Goal: Task Accomplishment & Management: Use online tool/utility

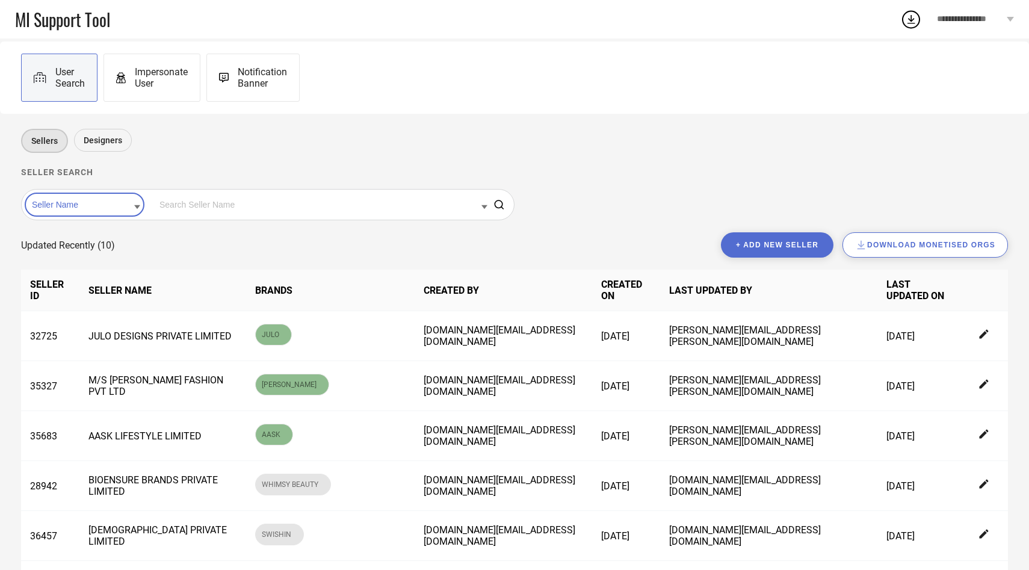
click at [68, 205] on input at bounding box center [84, 205] width 111 height 16
click at [66, 248] on div "Seller Id" at bounding box center [84, 243] width 111 height 20
click at [170, 200] on input at bounding box center [321, 205] width 331 height 16
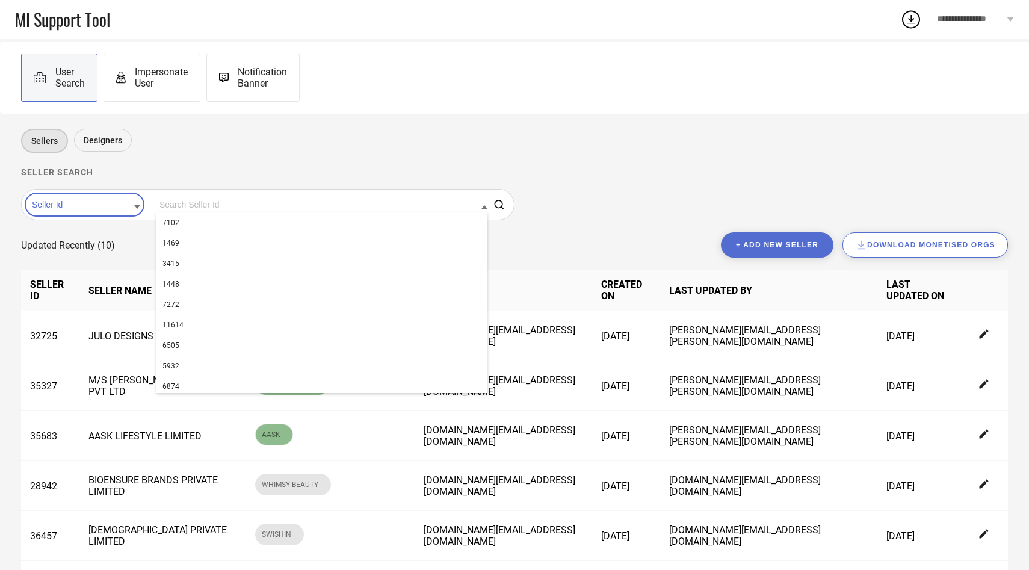
paste input "14358"
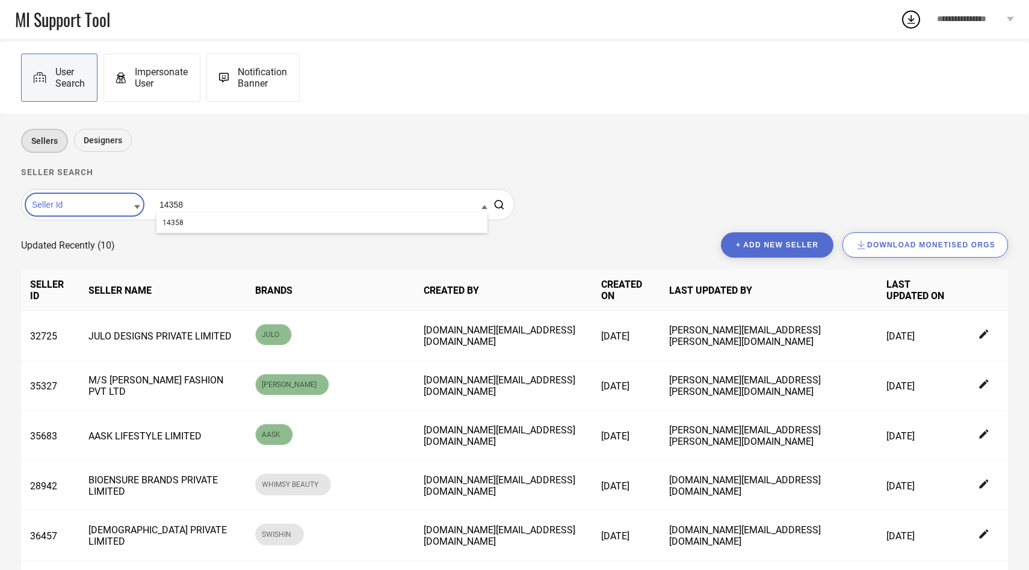
type input "14358"
click at [171, 222] on div "14358" at bounding box center [321, 222] width 331 height 20
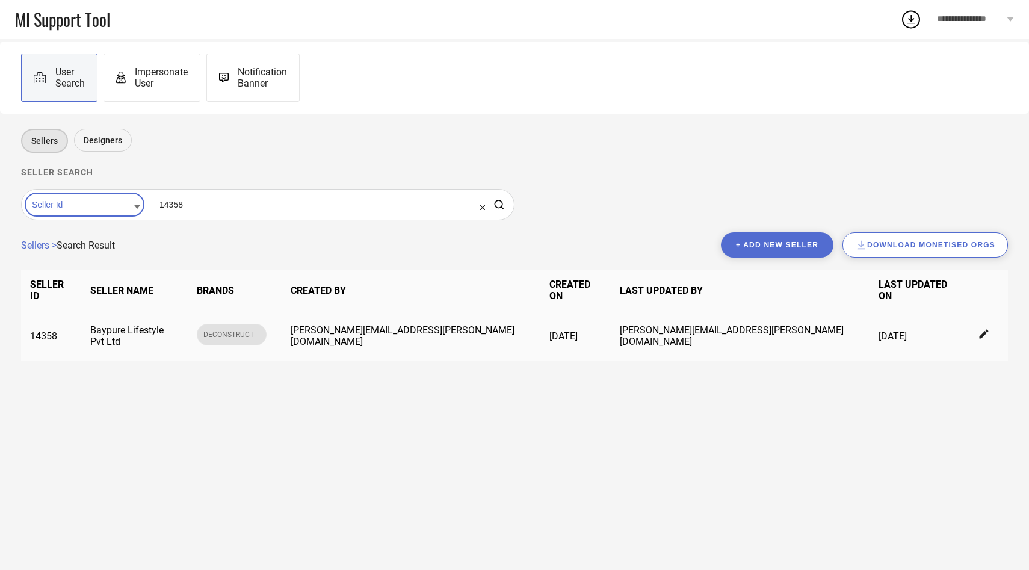
click at [979, 330] on icon at bounding box center [983, 334] width 9 height 9
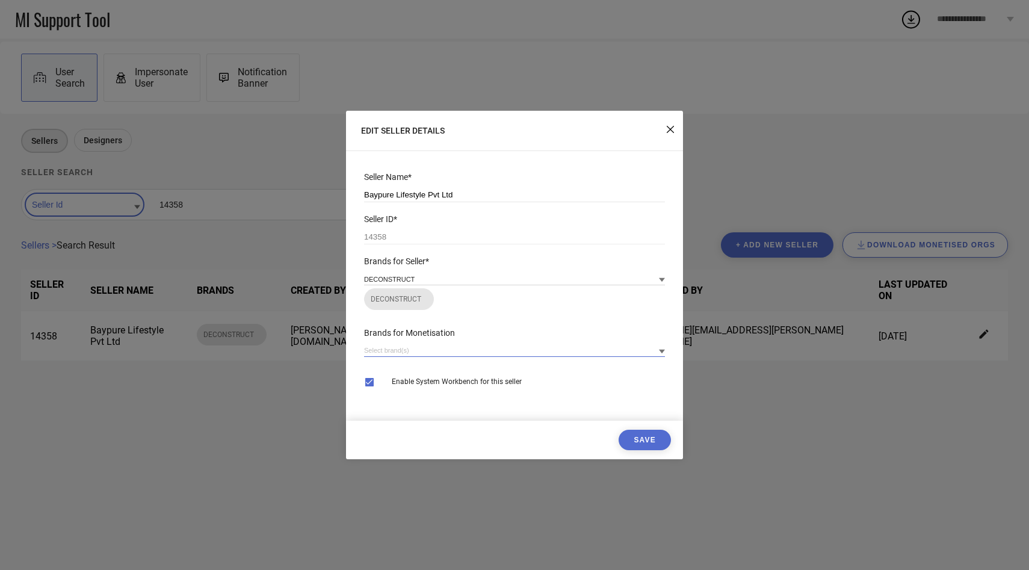
click at [469, 348] on input at bounding box center [514, 350] width 301 height 13
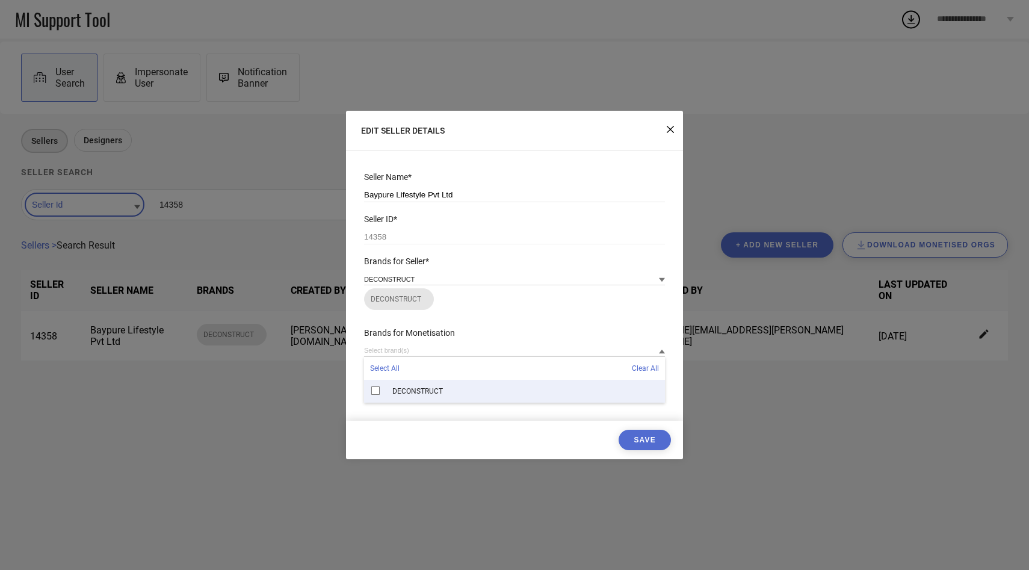
click at [415, 392] on span "DECONSTRUCT" at bounding box center [417, 391] width 51 height 8
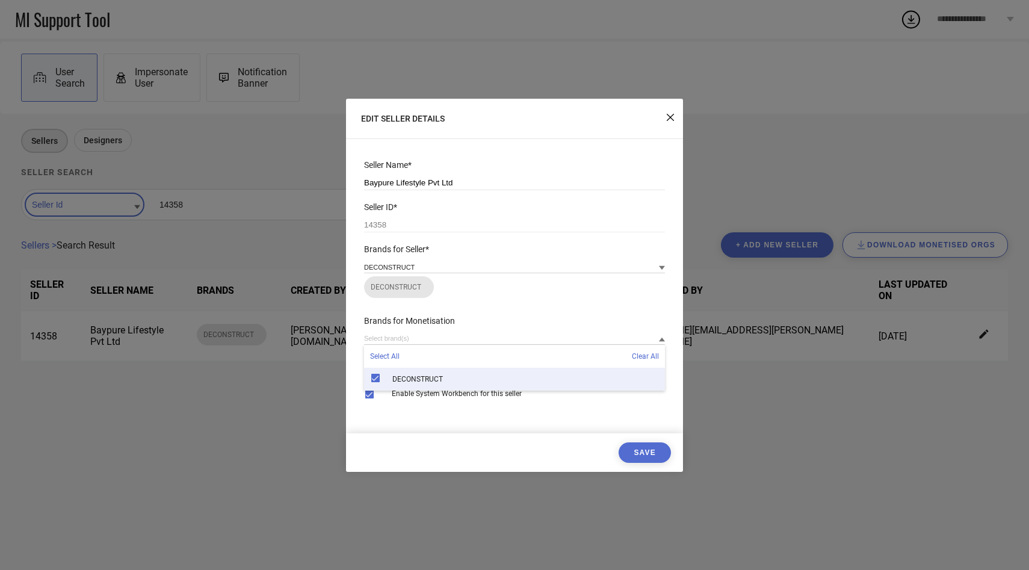
click at [657, 451] on button "Save" at bounding box center [644, 452] width 52 height 20
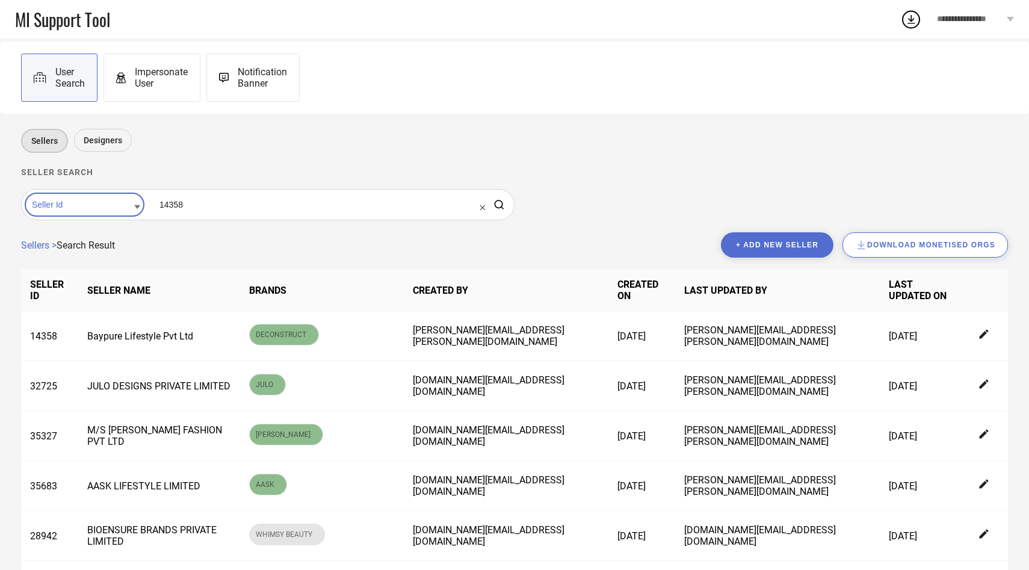
click at [199, 210] on input at bounding box center [321, 205] width 331 height 16
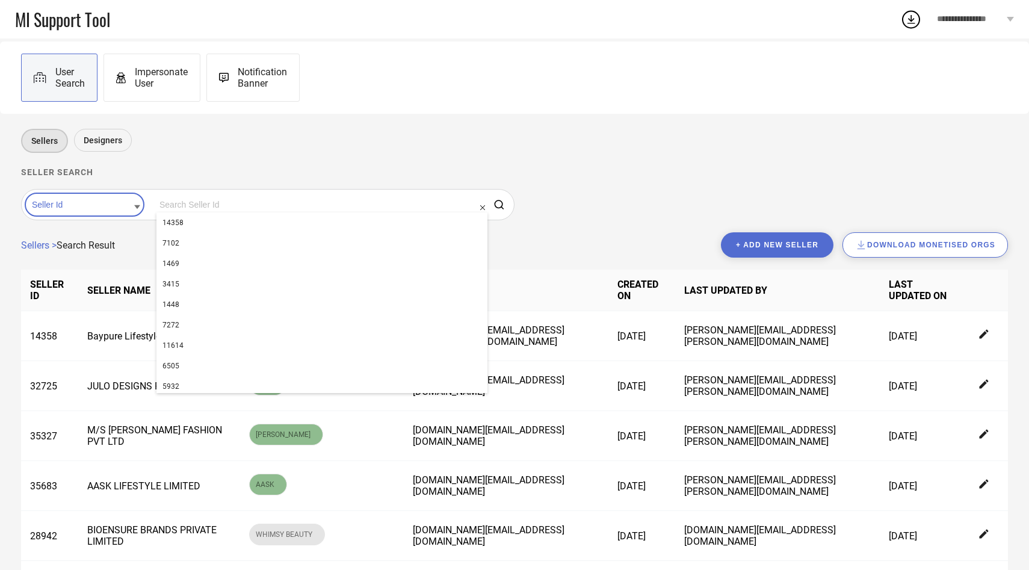
paste input "22453"
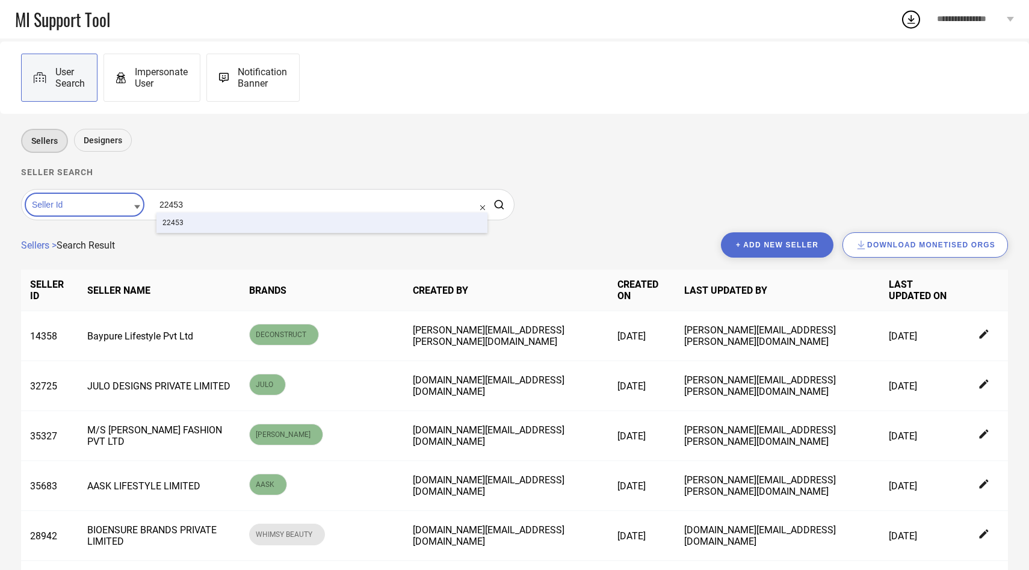
type input "22453"
click at [195, 227] on div "22453" at bounding box center [321, 222] width 331 height 20
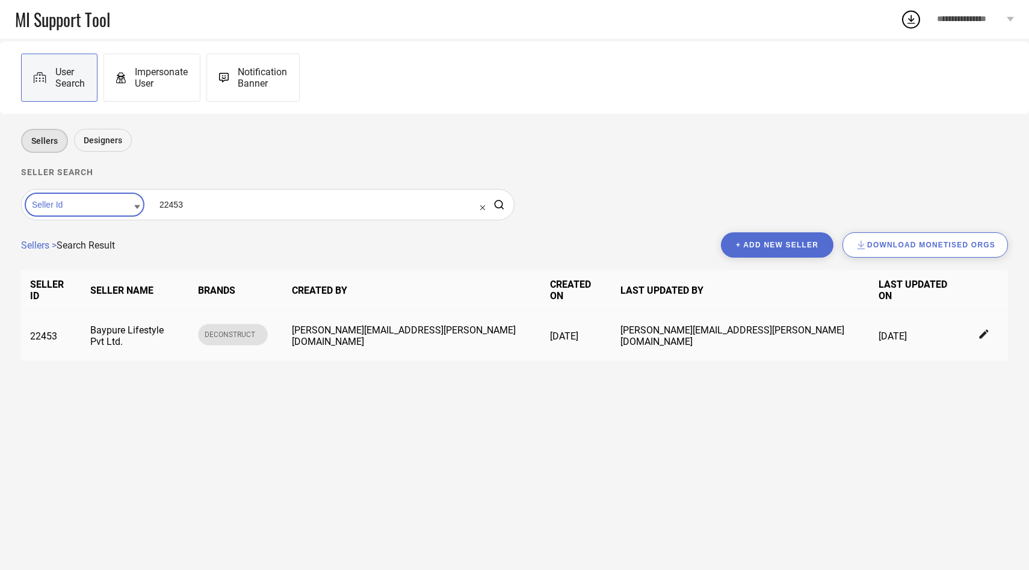
click at [968, 317] on td at bounding box center [984, 336] width 47 height 50
click at [979, 329] on icon at bounding box center [984, 334] width 11 height 11
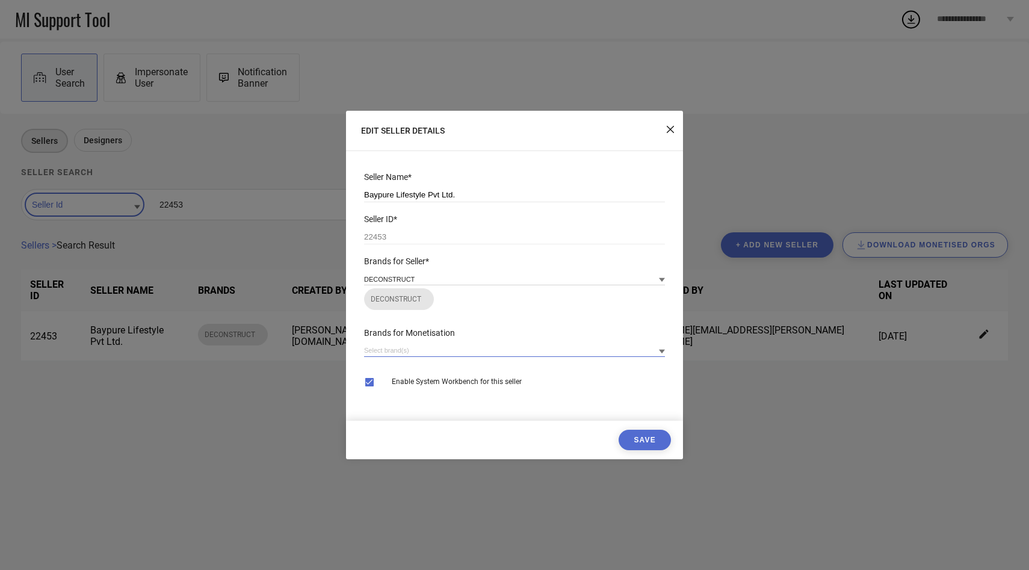
click at [446, 352] on input at bounding box center [514, 350] width 301 height 13
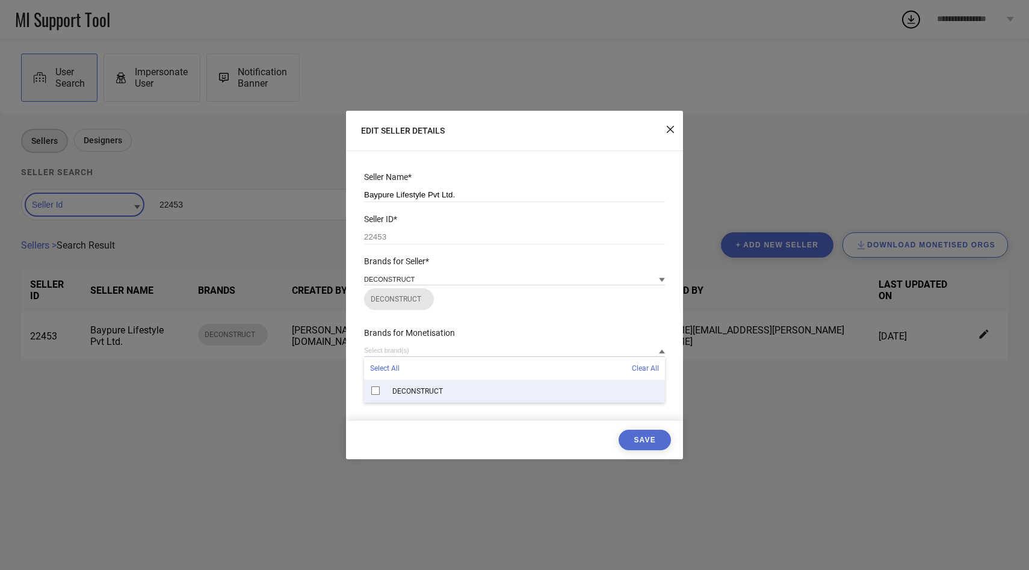
click at [412, 395] on span "DECONSTRUCT" at bounding box center [417, 391] width 51 height 8
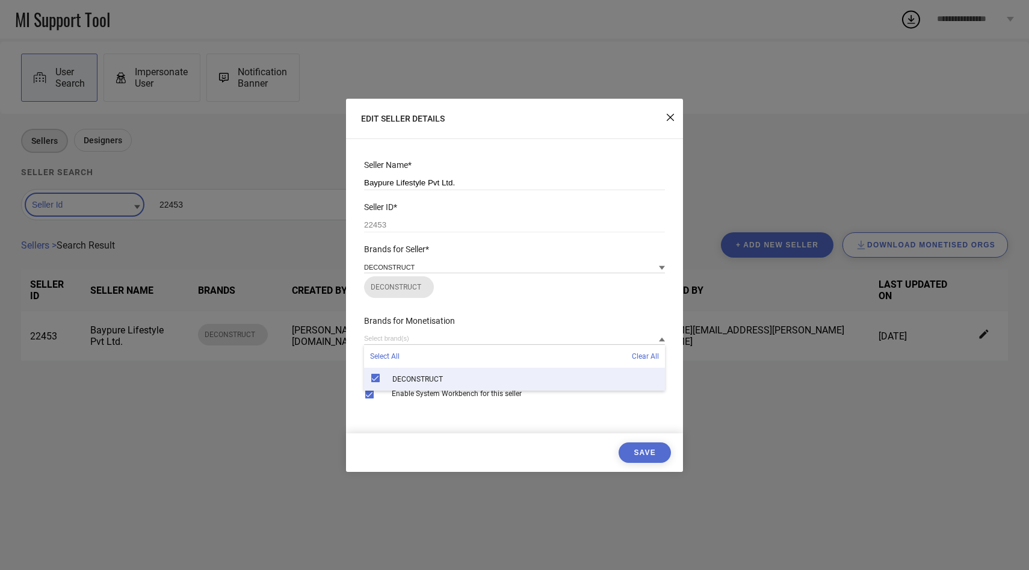
click at [650, 457] on button "Save" at bounding box center [644, 452] width 52 height 20
